Goal: Information Seeking & Learning: Learn about a topic

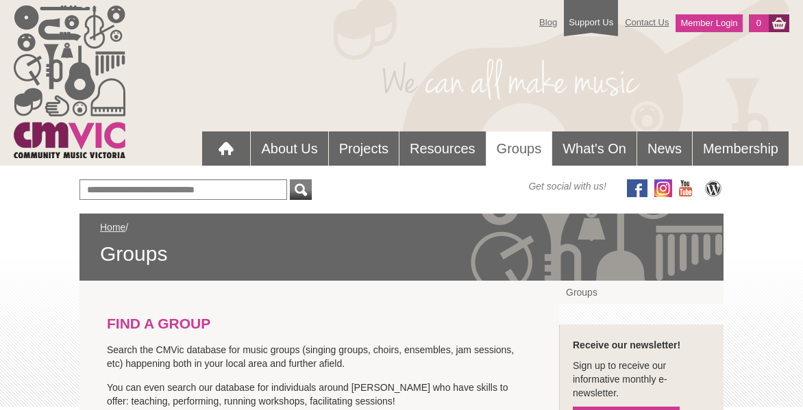
scroll to position [23, 0]
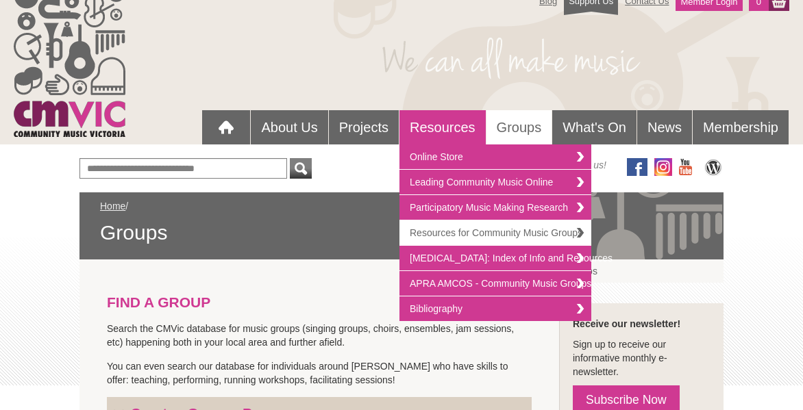
click at [532, 230] on link "Resources for Community Music Groups" at bounding box center [496, 233] width 192 height 25
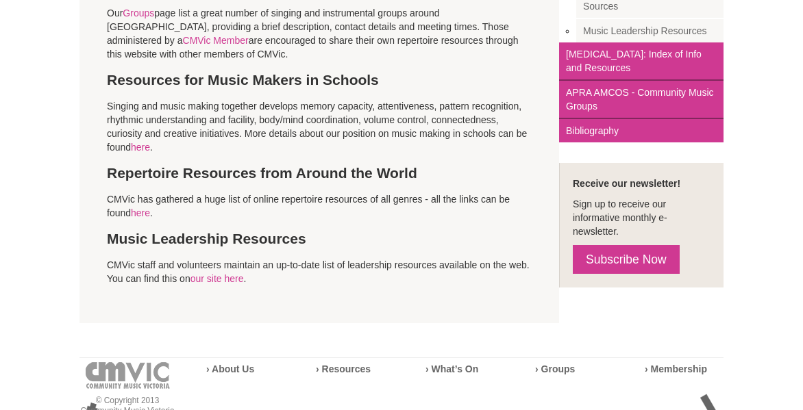
scroll to position [525, 0]
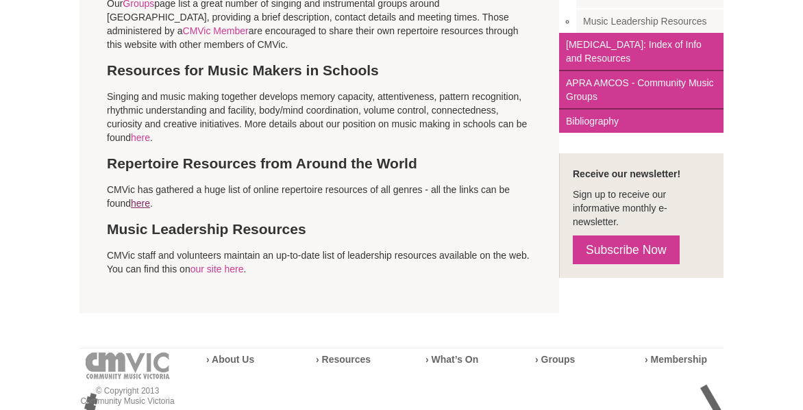
click at [142, 198] on link "here" at bounding box center [140, 203] width 19 height 11
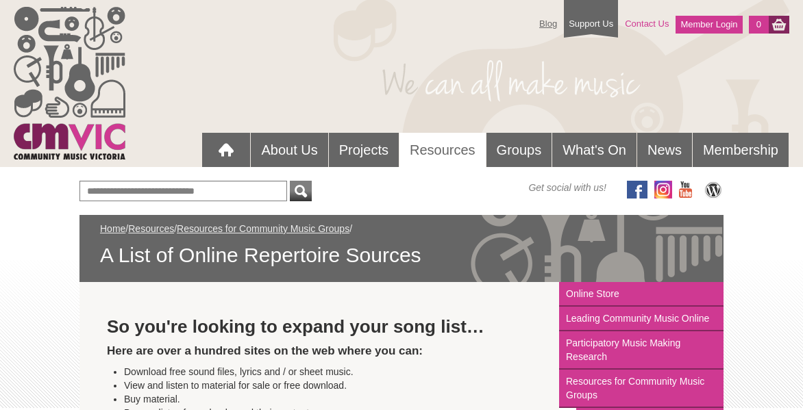
click at [635, 23] on link "Contact Us" at bounding box center [647, 24] width 58 height 24
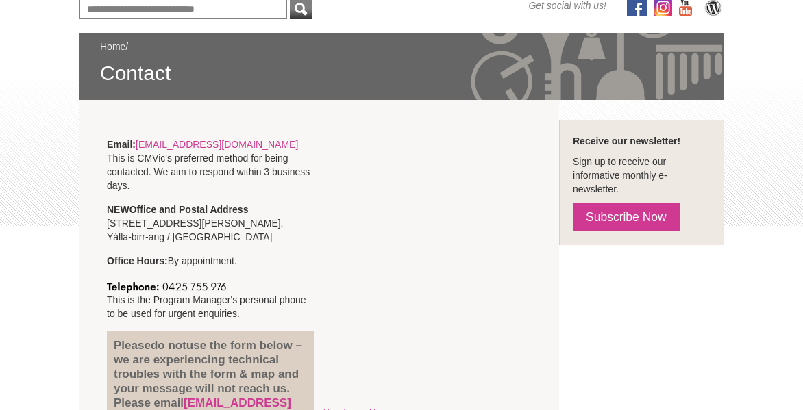
scroll to position [137, 0]
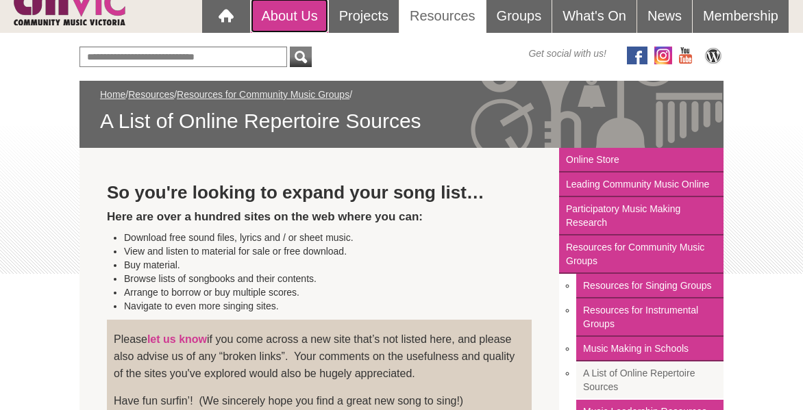
scroll to position [69, 0]
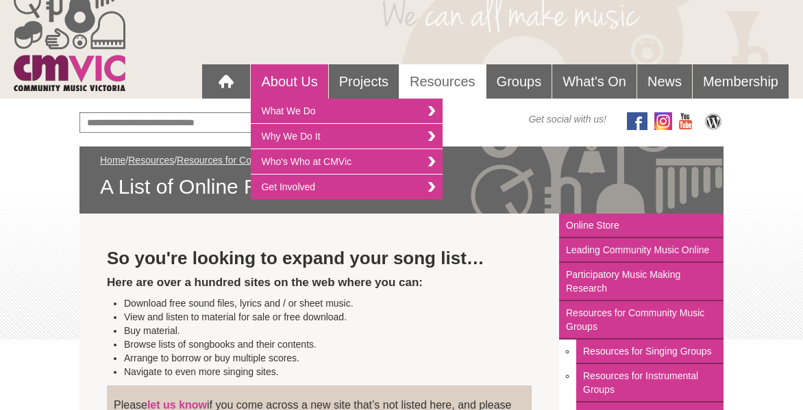
click at [311, 83] on link "About Us" at bounding box center [289, 81] width 77 height 34
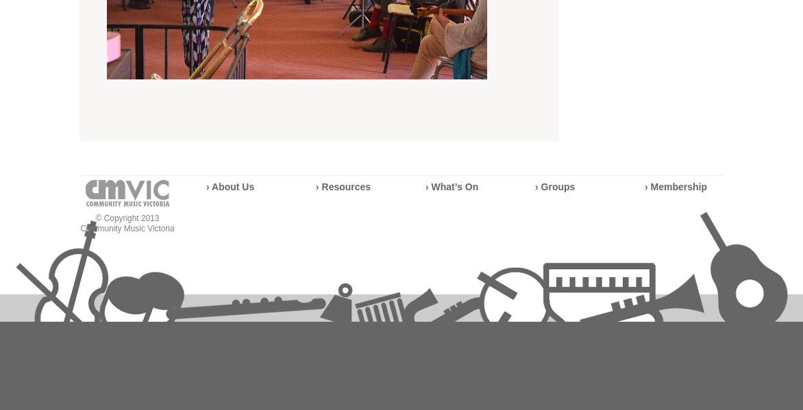
scroll to position [4215, 0]
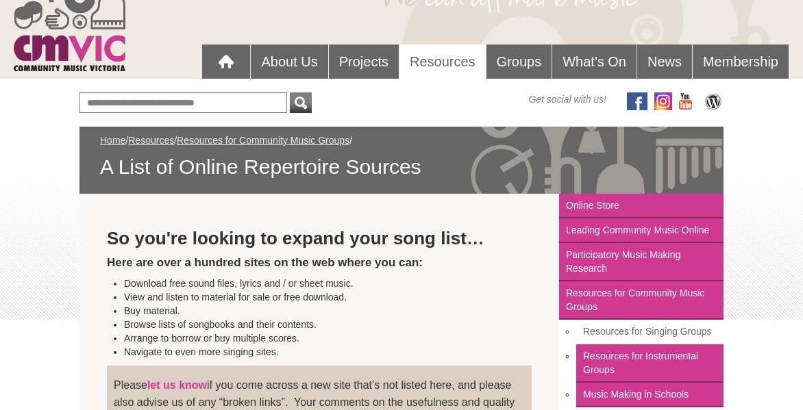
scroll to position [160, 0]
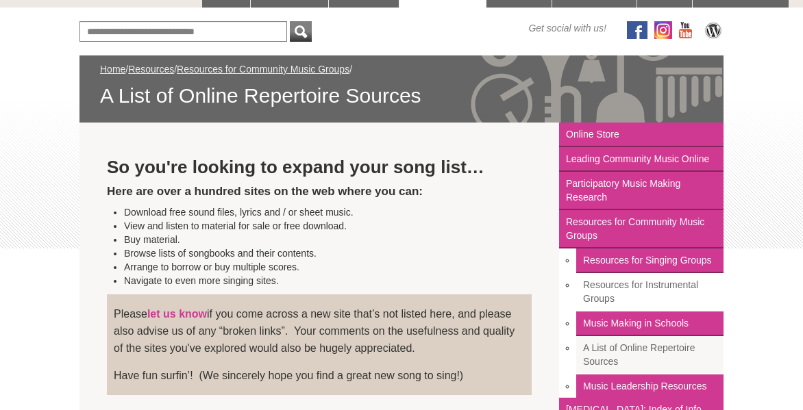
click at [648, 299] on link "Resources for Instrumental Groups" at bounding box center [649, 292] width 147 height 38
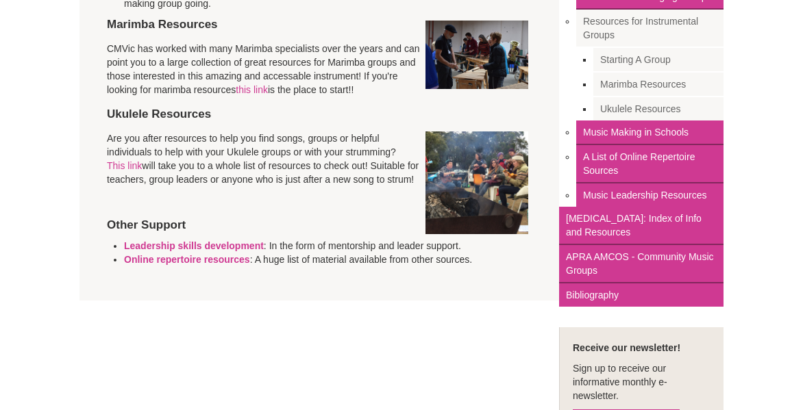
scroll to position [480, 0]
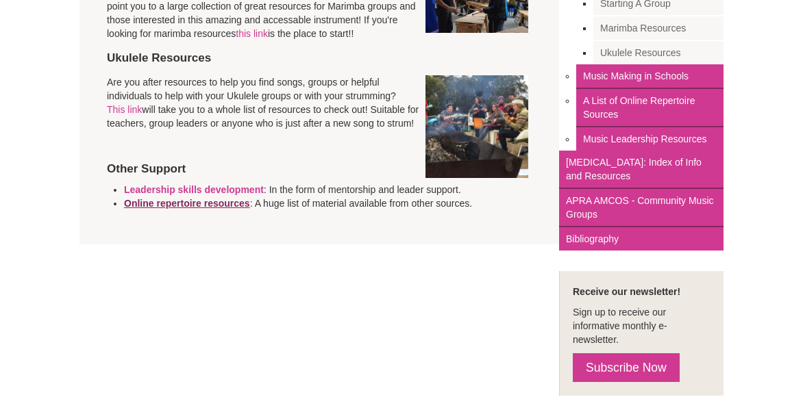
click at [221, 203] on link "Online repertoire resources" at bounding box center [187, 203] width 126 height 11
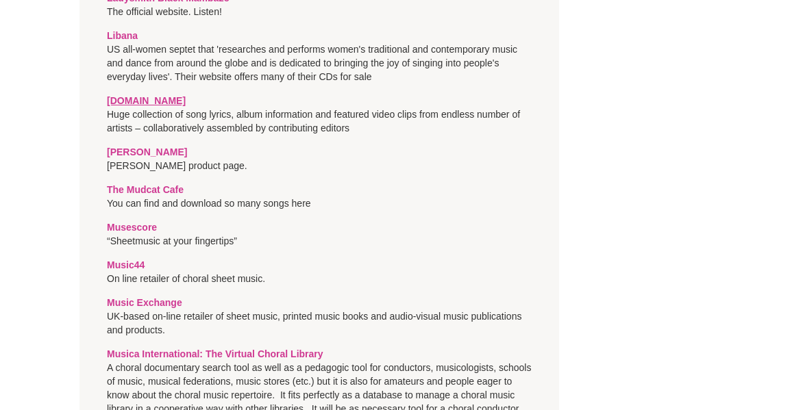
scroll to position [2901, 0]
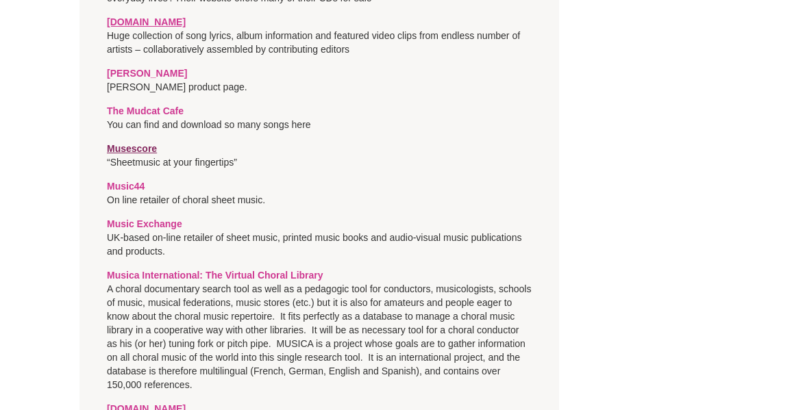
click at [145, 143] on link "Musescore" at bounding box center [132, 148] width 50 height 11
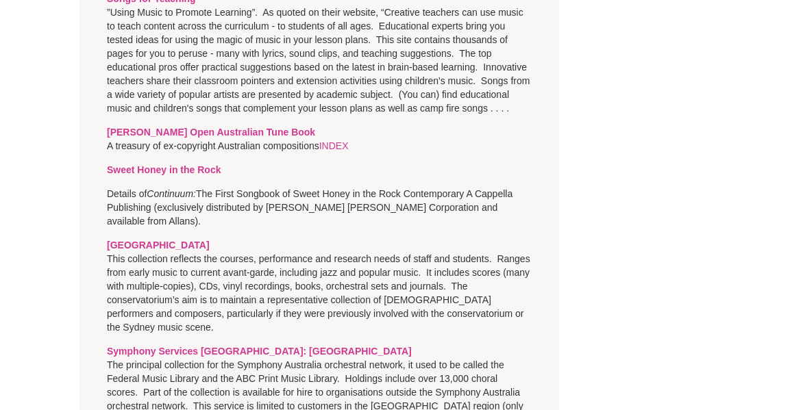
scroll to position [5238, 0]
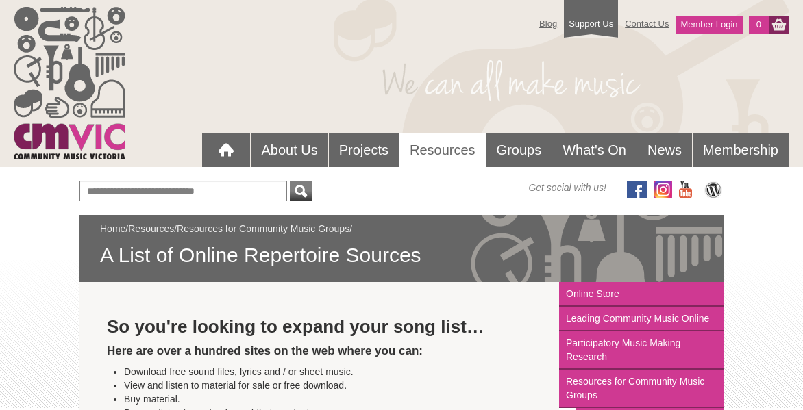
scroll to position [160, 0]
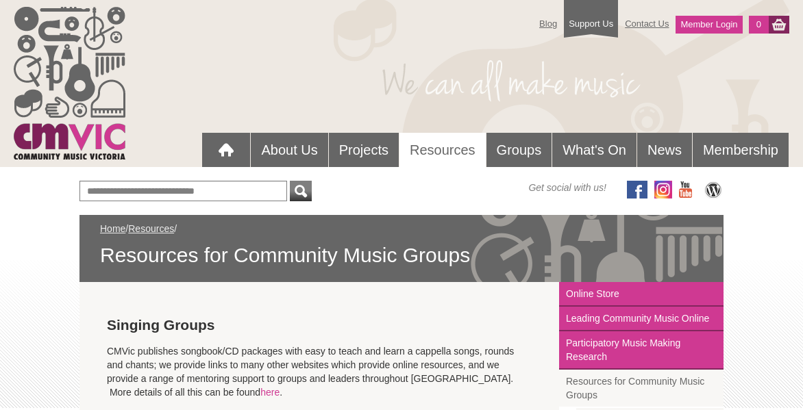
scroll to position [524, 0]
